Goal: Information Seeking & Learning: Learn about a topic

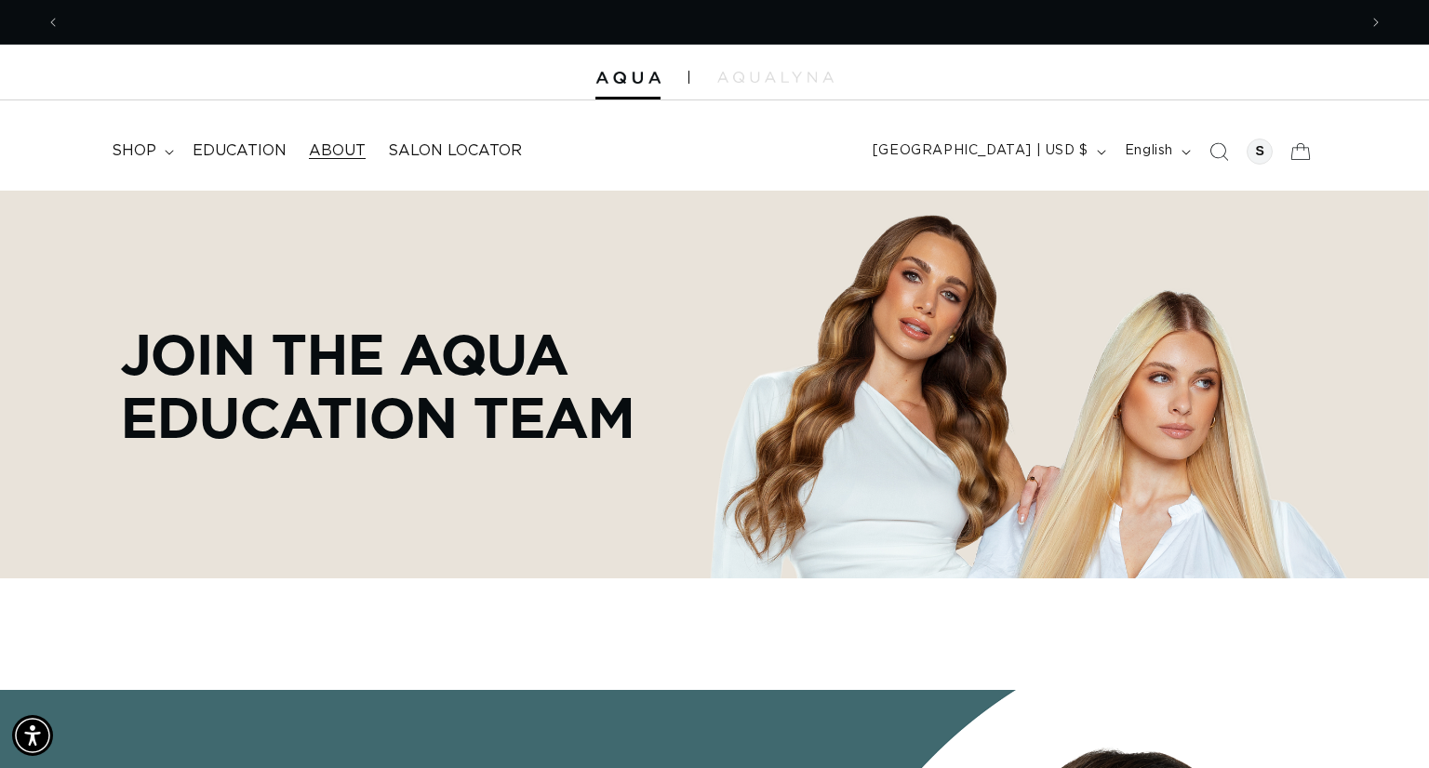
click at [330, 150] on span "About" at bounding box center [337, 151] width 57 height 20
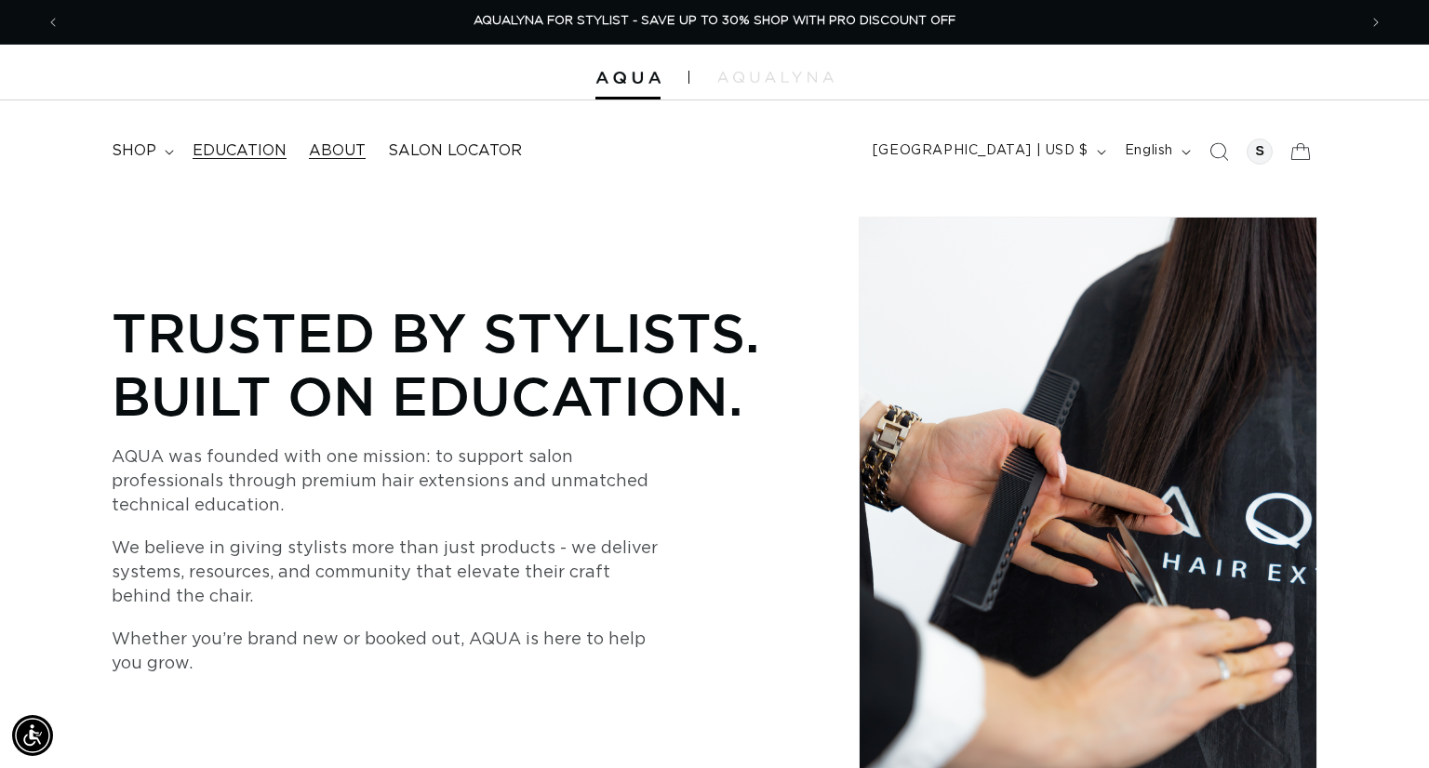
click at [243, 164] on link "Education" at bounding box center [239, 151] width 116 height 42
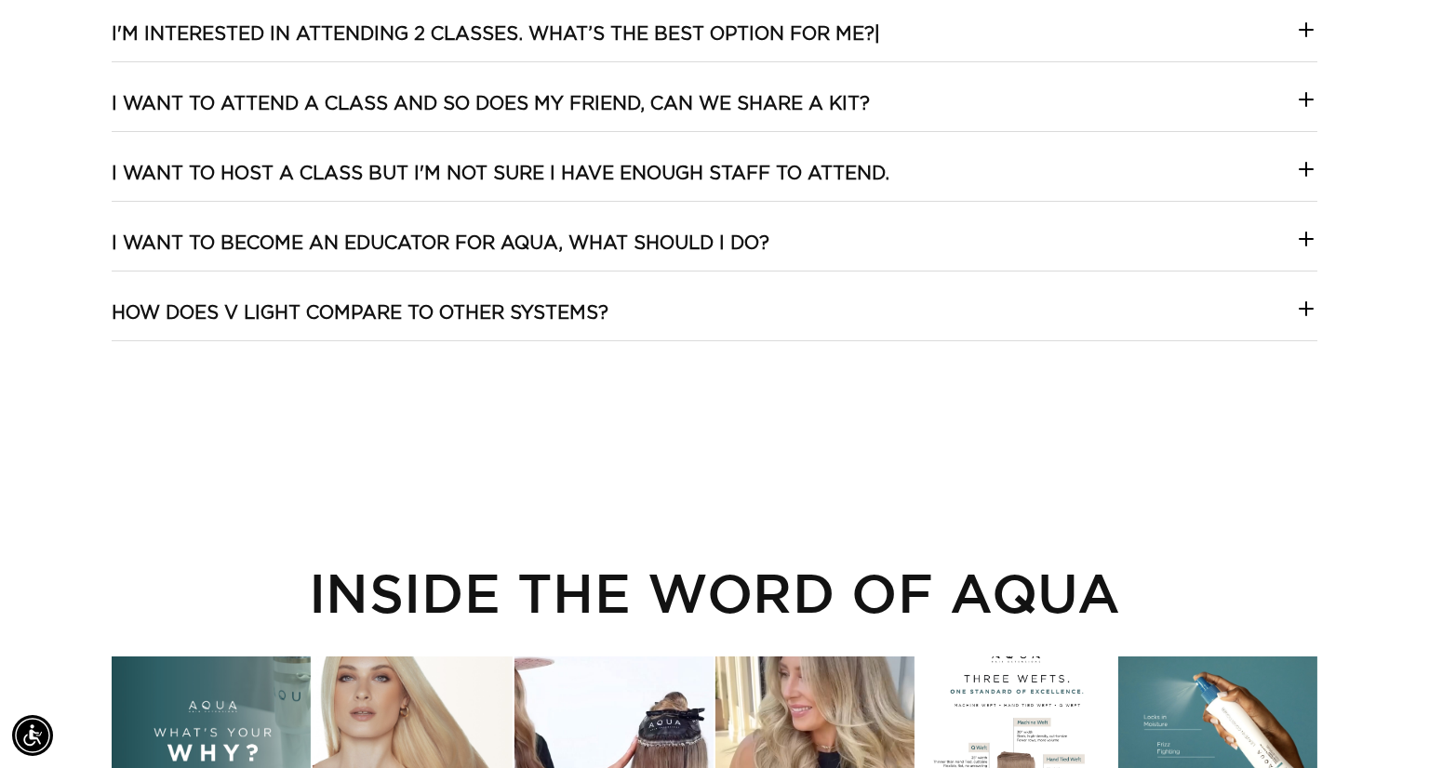
scroll to position [0, 1296]
click at [1306, 234] on icon at bounding box center [1306, 239] width 22 height 22
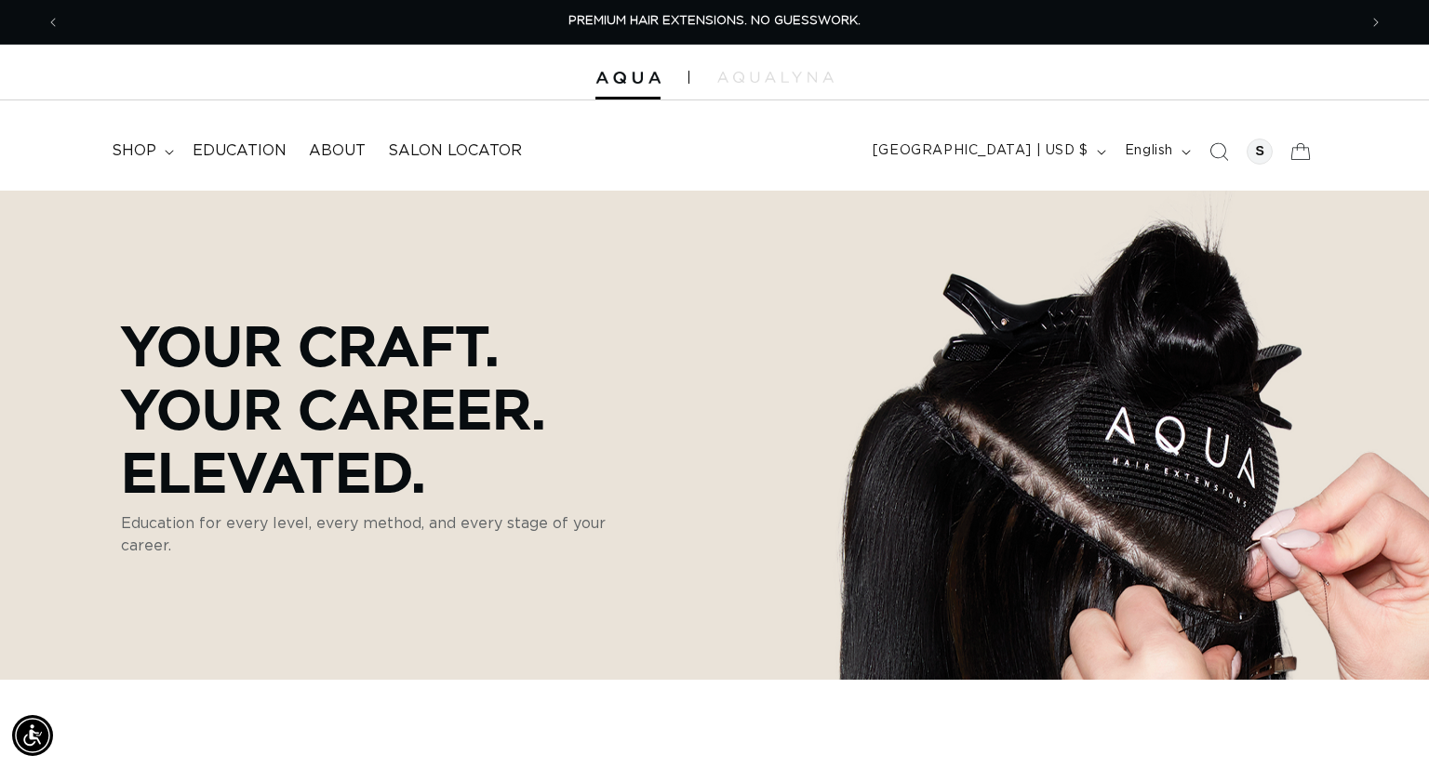
scroll to position [0, 2593]
